Goal: Information Seeking & Learning: Find specific fact

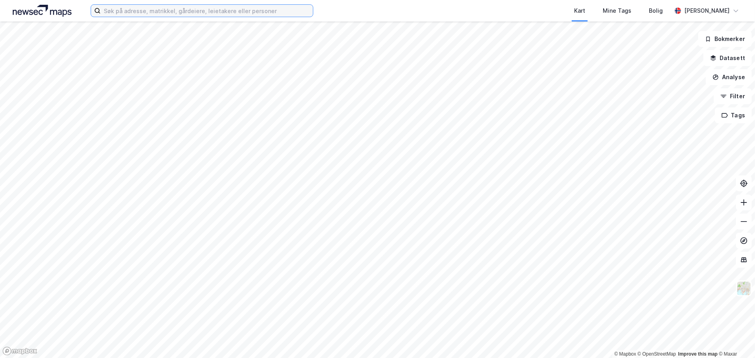
click at [134, 8] on input at bounding box center [207, 11] width 212 height 12
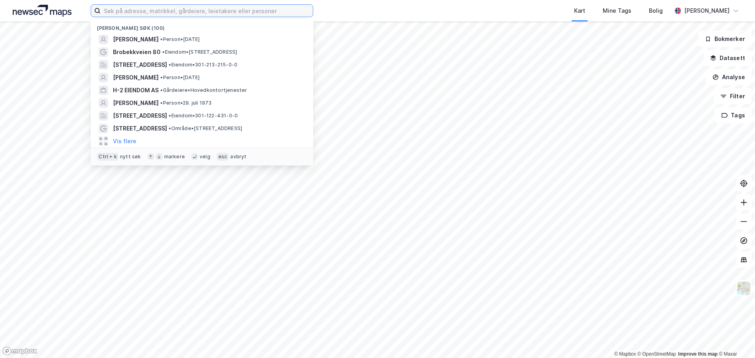
paste input "[PERSON_NAME]"
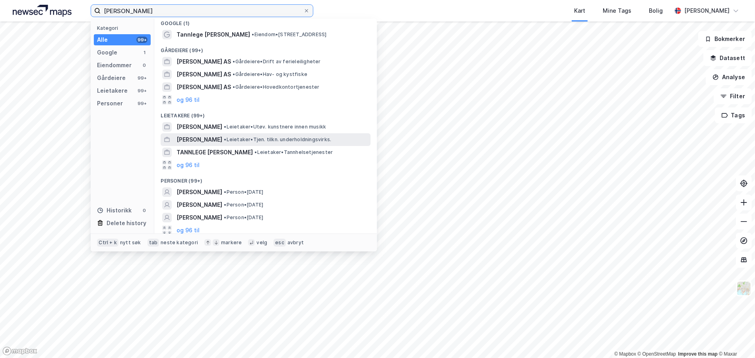
scroll to position [8, 0]
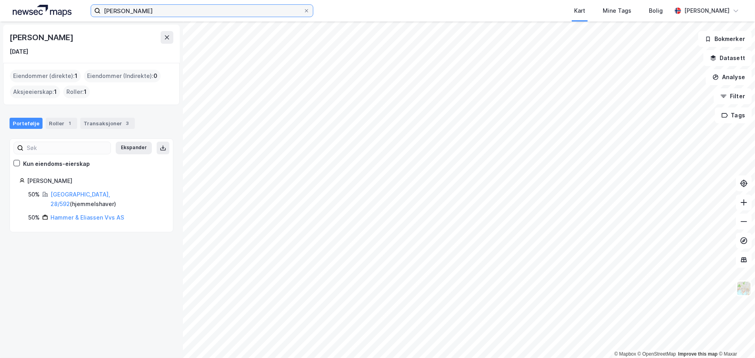
click at [159, 8] on input "[PERSON_NAME]" at bounding box center [202, 11] width 203 height 12
type input "[PERSON_NAME]"
click at [309, 10] on icon at bounding box center [306, 10] width 5 height 5
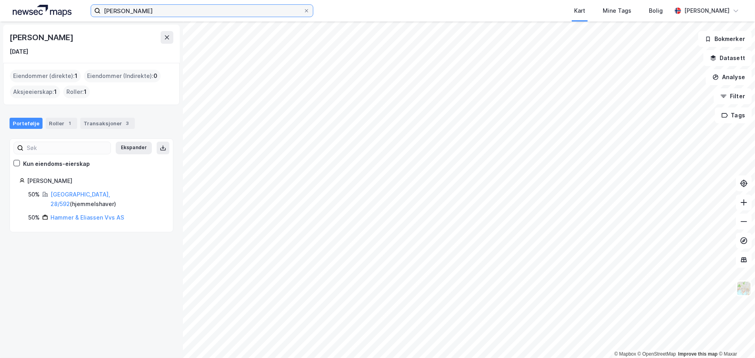
click at [303, 10] on input "[PERSON_NAME]" at bounding box center [202, 11] width 203 height 12
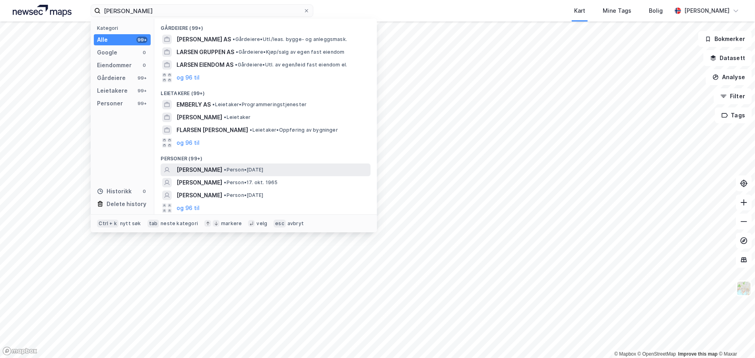
click at [220, 166] on span "[PERSON_NAME]" at bounding box center [200, 170] width 46 height 10
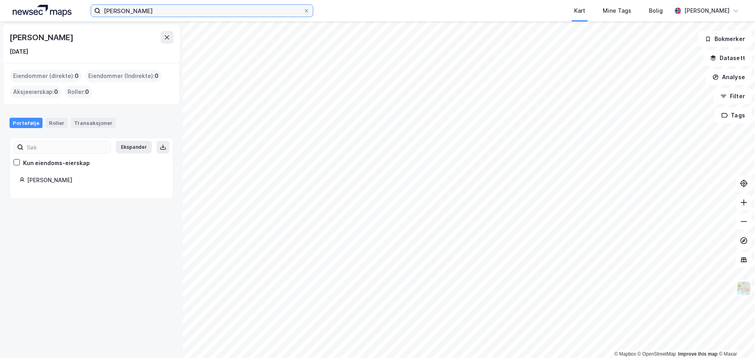
click at [150, 12] on input "[PERSON_NAME]" at bounding box center [202, 11] width 203 height 12
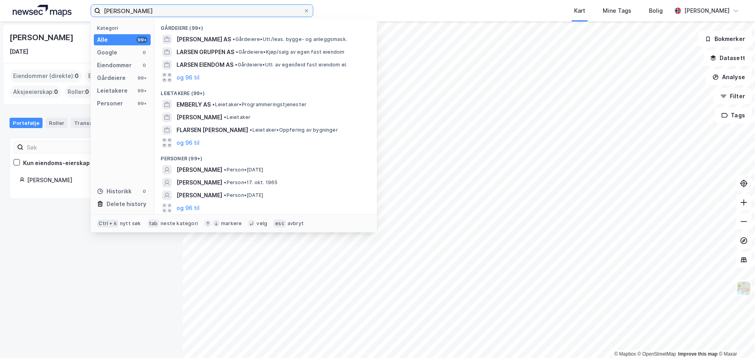
click at [148, 12] on input "[PERSON_NAME]" at bounding box center [202, 11] width 203 height 12
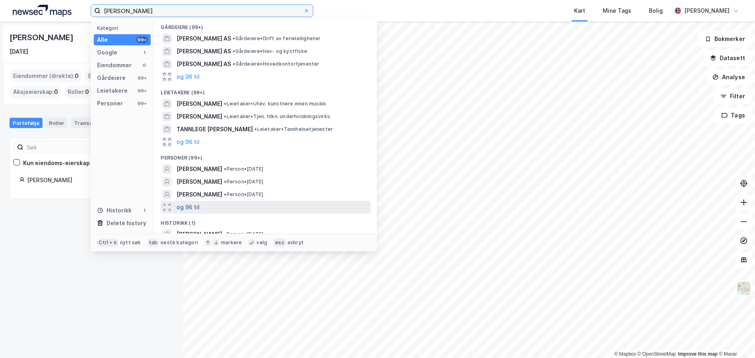
scroll to position [35, 0]
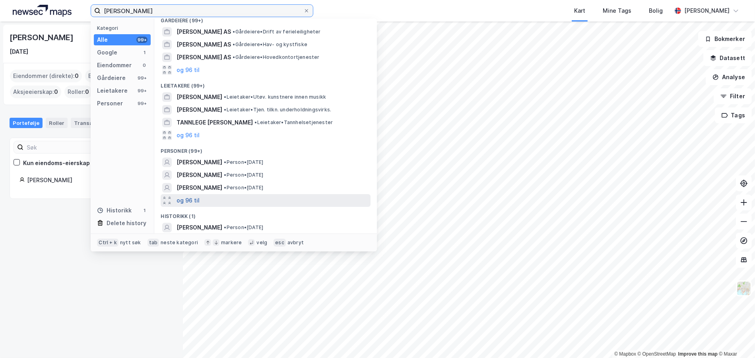
type input "[PERSON_NAME]"
click at [187, 196] on button "og 96 til" at bounding box center [188, 201] width 23 height 10
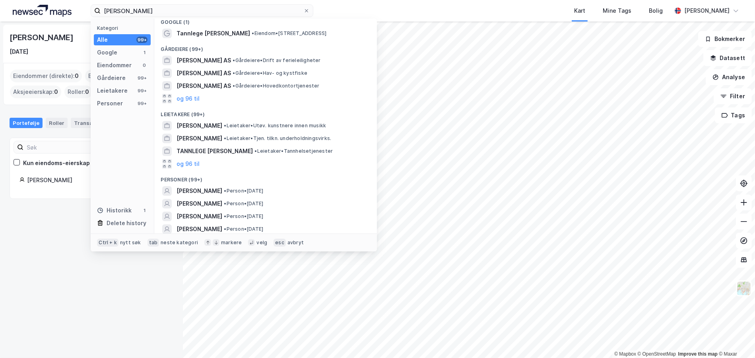
scroll to position [0, 0]
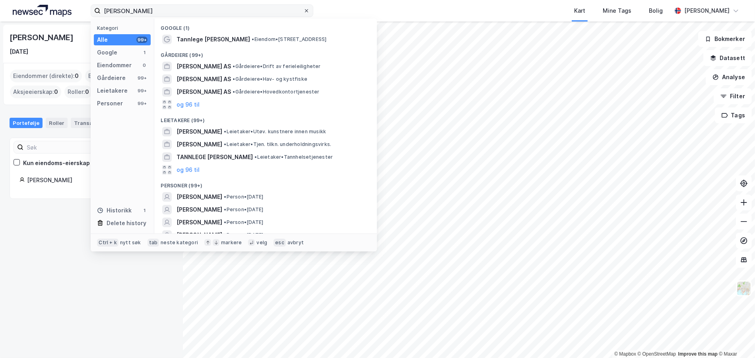
click at [309, 9] on icon at bounding box center [306, 10] width 5 height 5
click at [303, 9] on input "[PERSON_NAME]" at bounding box center [202, 11] width 203 height 12
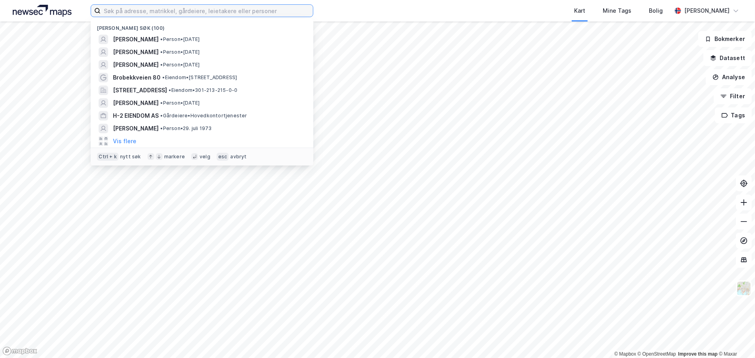
click at [204, 10] on input at bounding box center [207, 11] width 212 height 12
paste input "[PERSON_NAME][STREET_ADDRESS]"
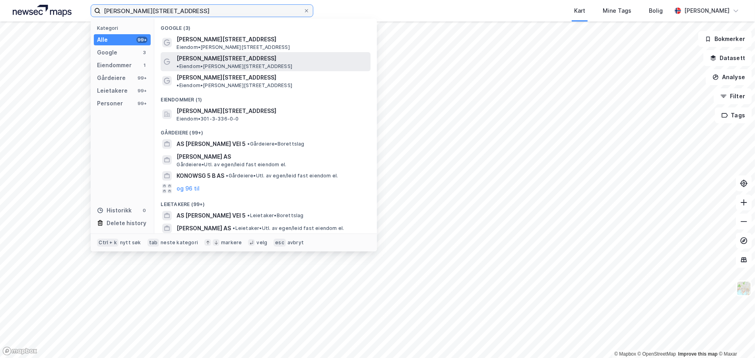
type input "[PERSON_NAME][STREET_ADDRESS]"
click at [221, 56] on span "[PERSON_NAME][STREET_ADDRESS]" at bounding box center [227, 59] width 100 height 10
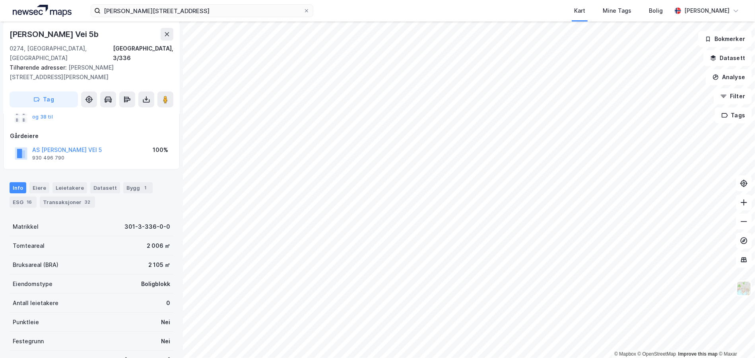
scroll to position [119, 0]
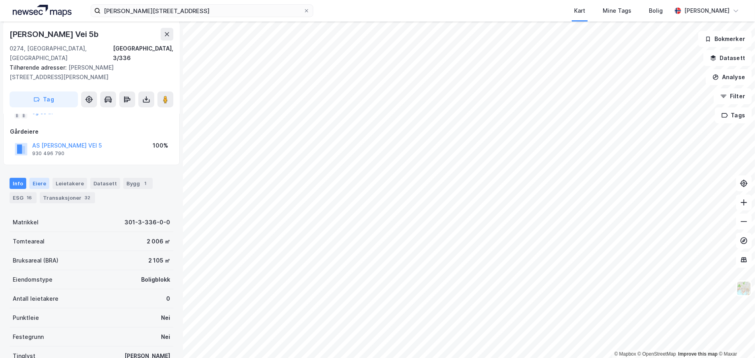
click at [45, 178] on div "Eiere" at bounding box center [39, 183] width 20 height 11
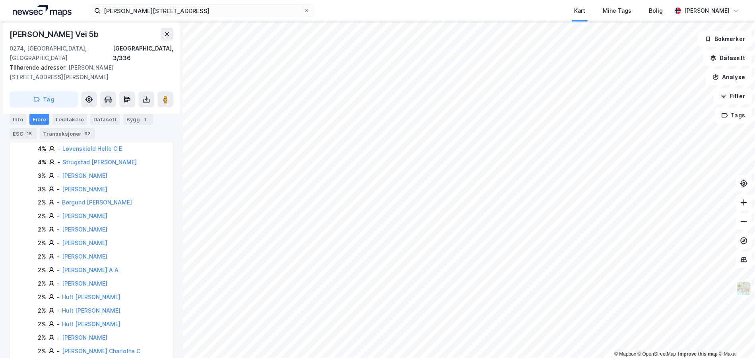
scroll to position [343, 0]
